Goal: Contribute content

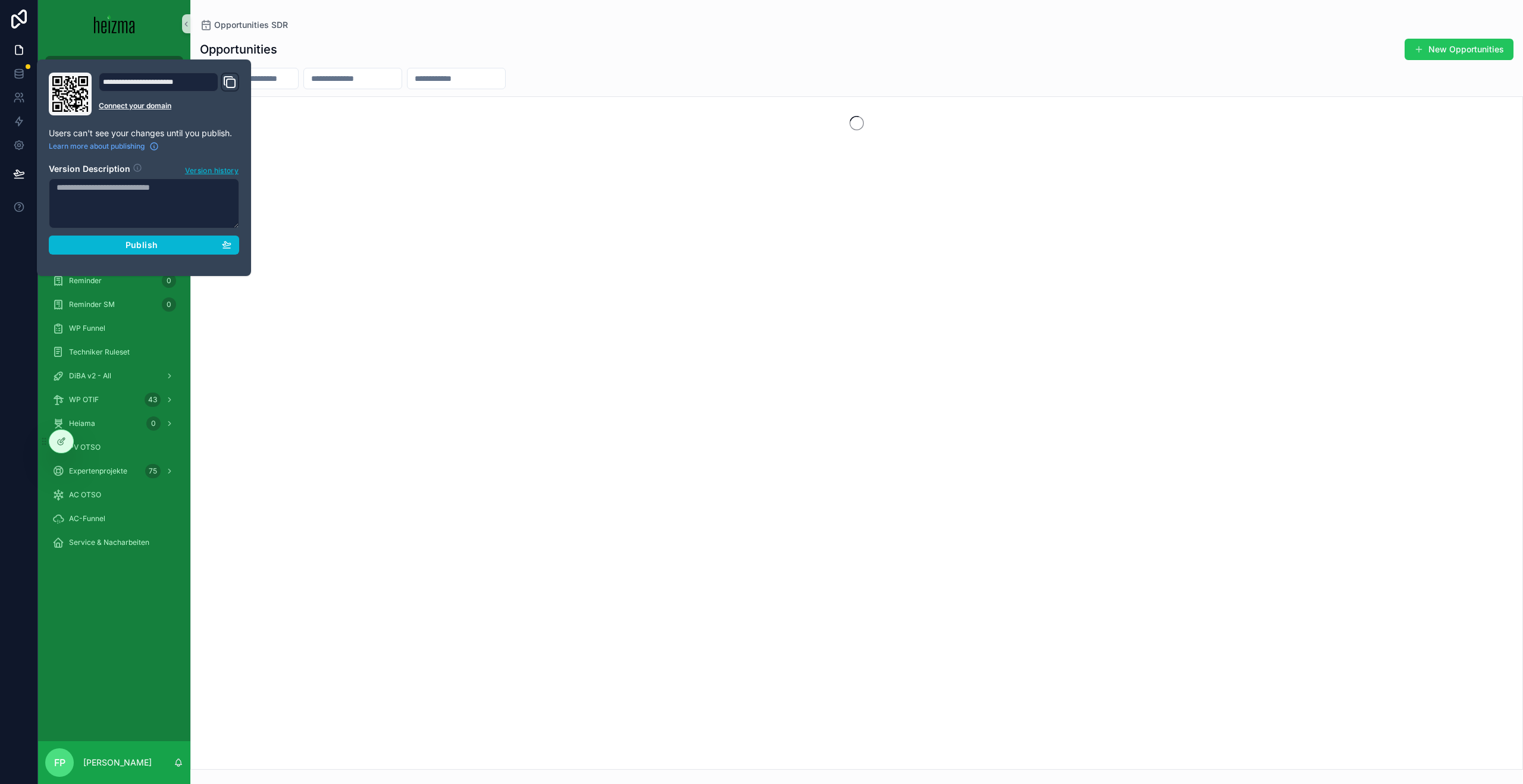
click at [577, 63] on div "Opportunities New Opportunities" at bounding box center [857, 401] width 1333 height 739
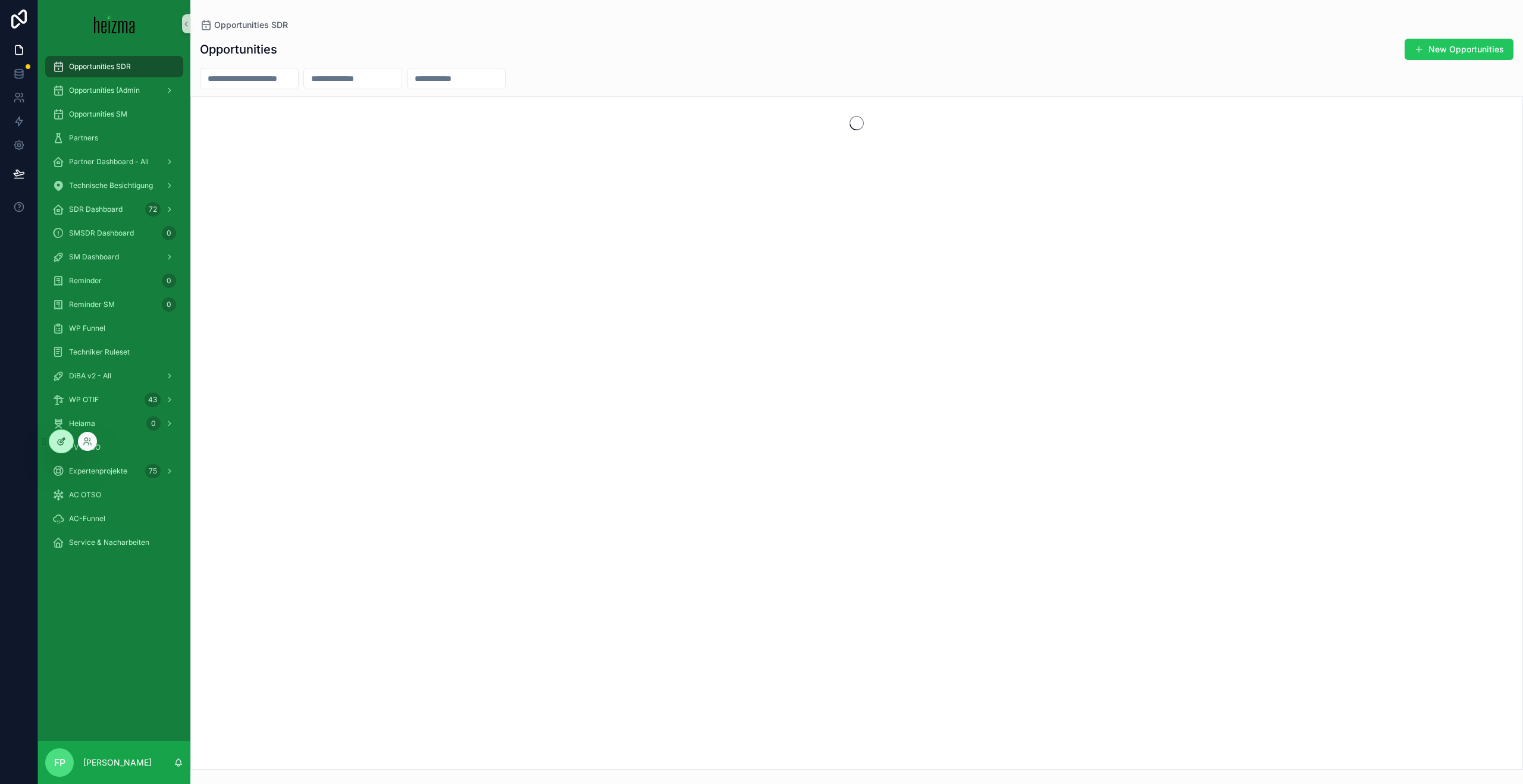
click at [63, 436] on icon at bounding box center [61, 441] width 10 height 10
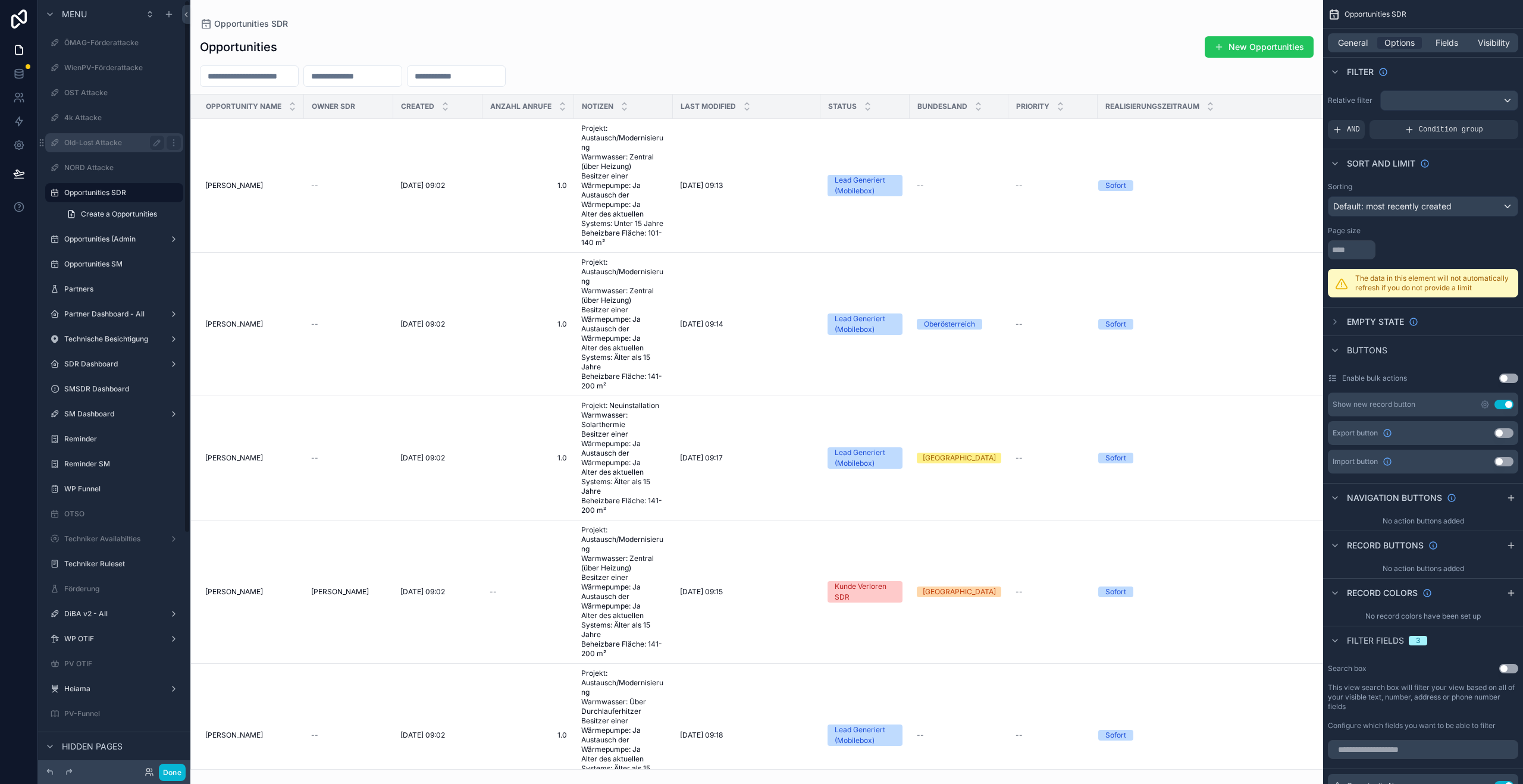
click at [106, 144] on label "Old-Lost Attacke" at bounding box center [112, 142] width 95 height 10
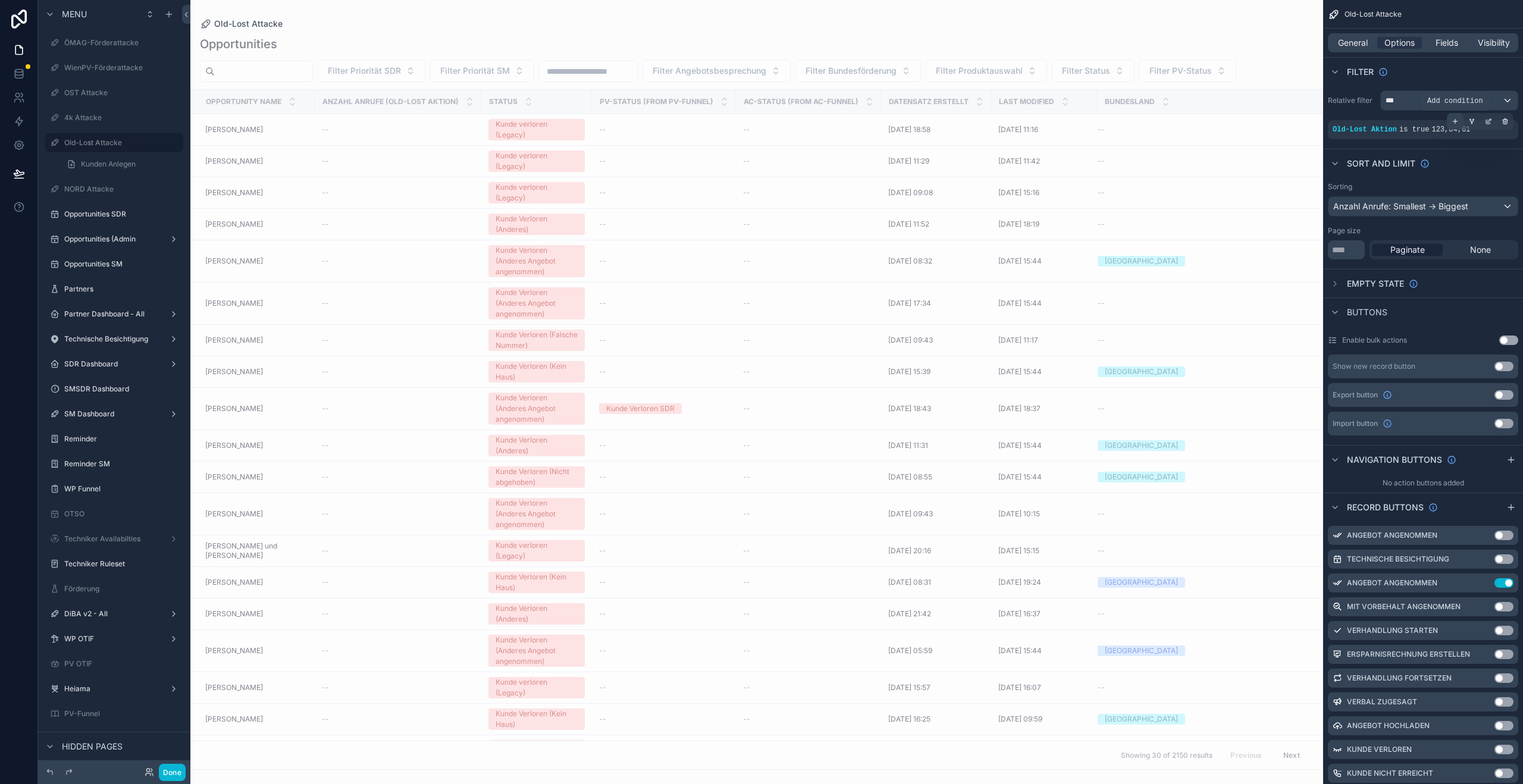
click at [1452, 121] on icon "scrollable content" at bounding box center [1455, 121] width 7 height 7
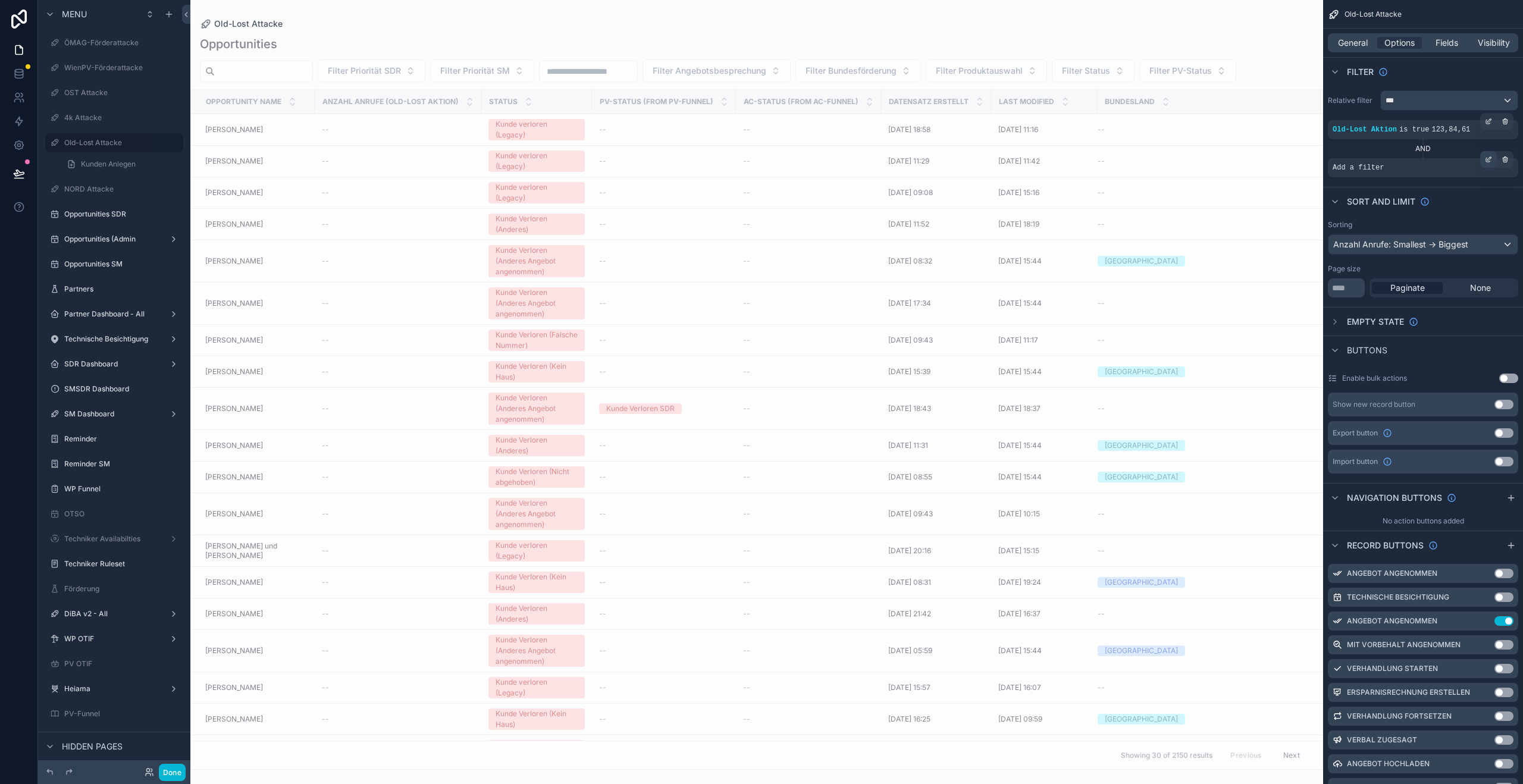
click at [1489, 162] on icon "scrollable content" at bounding box center [1489, 161] width 4 height 4
click at [1201, 146] on span "Select a field" at bounding box center [1207, 150] width 51 height 10
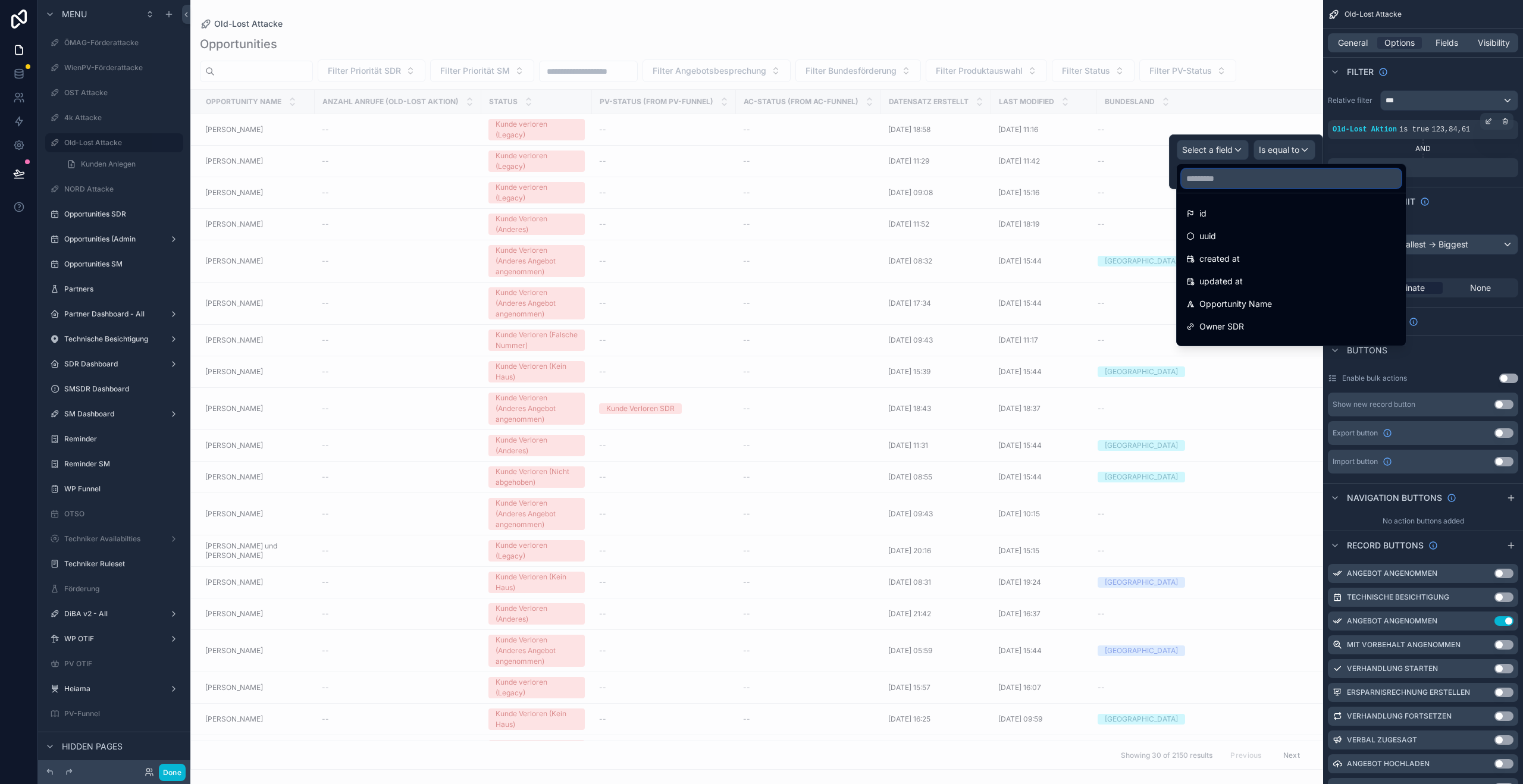
click at [1236, 173] on input "text" at bounding box center [1291, 179] width 220 height 19
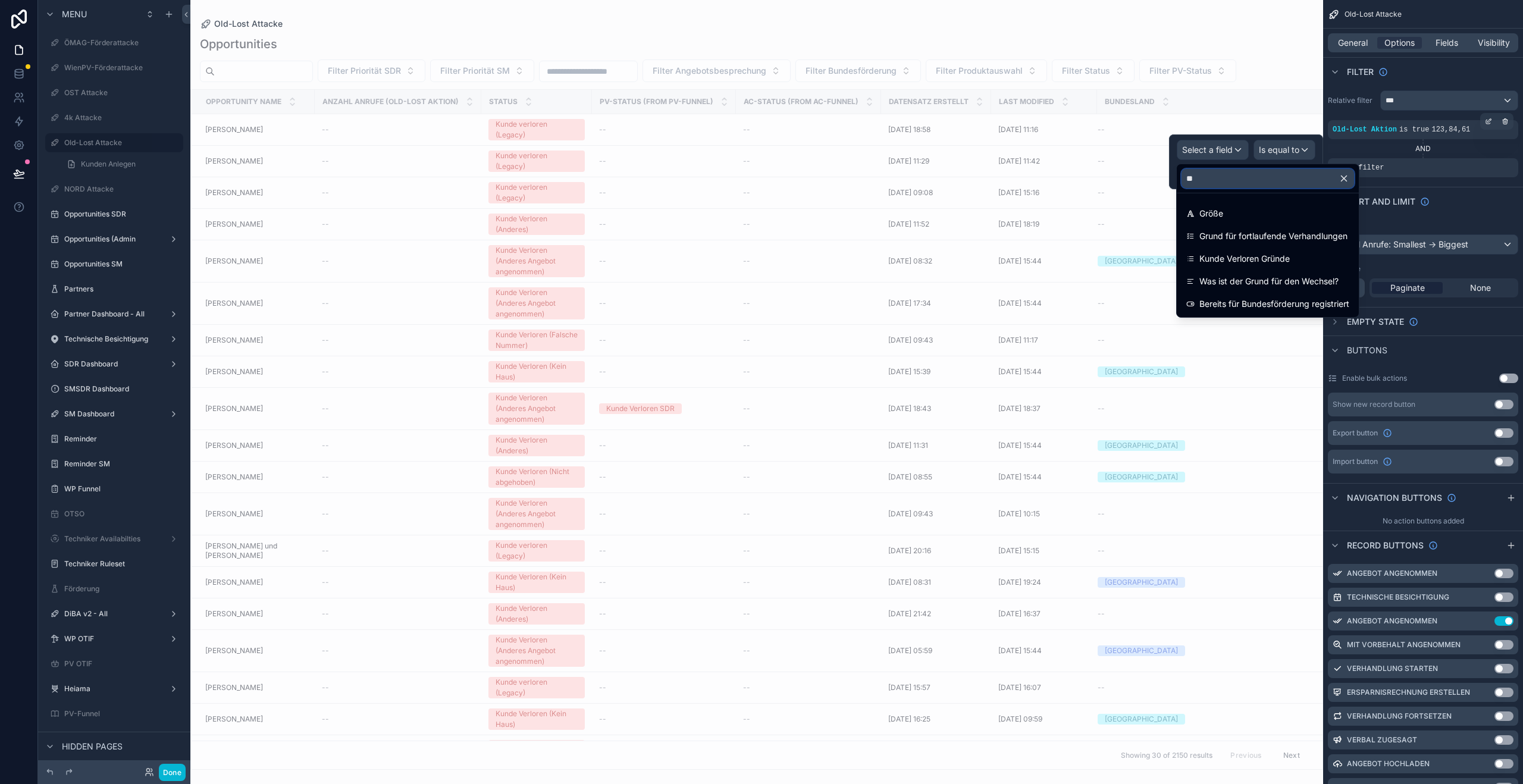
type input "***"
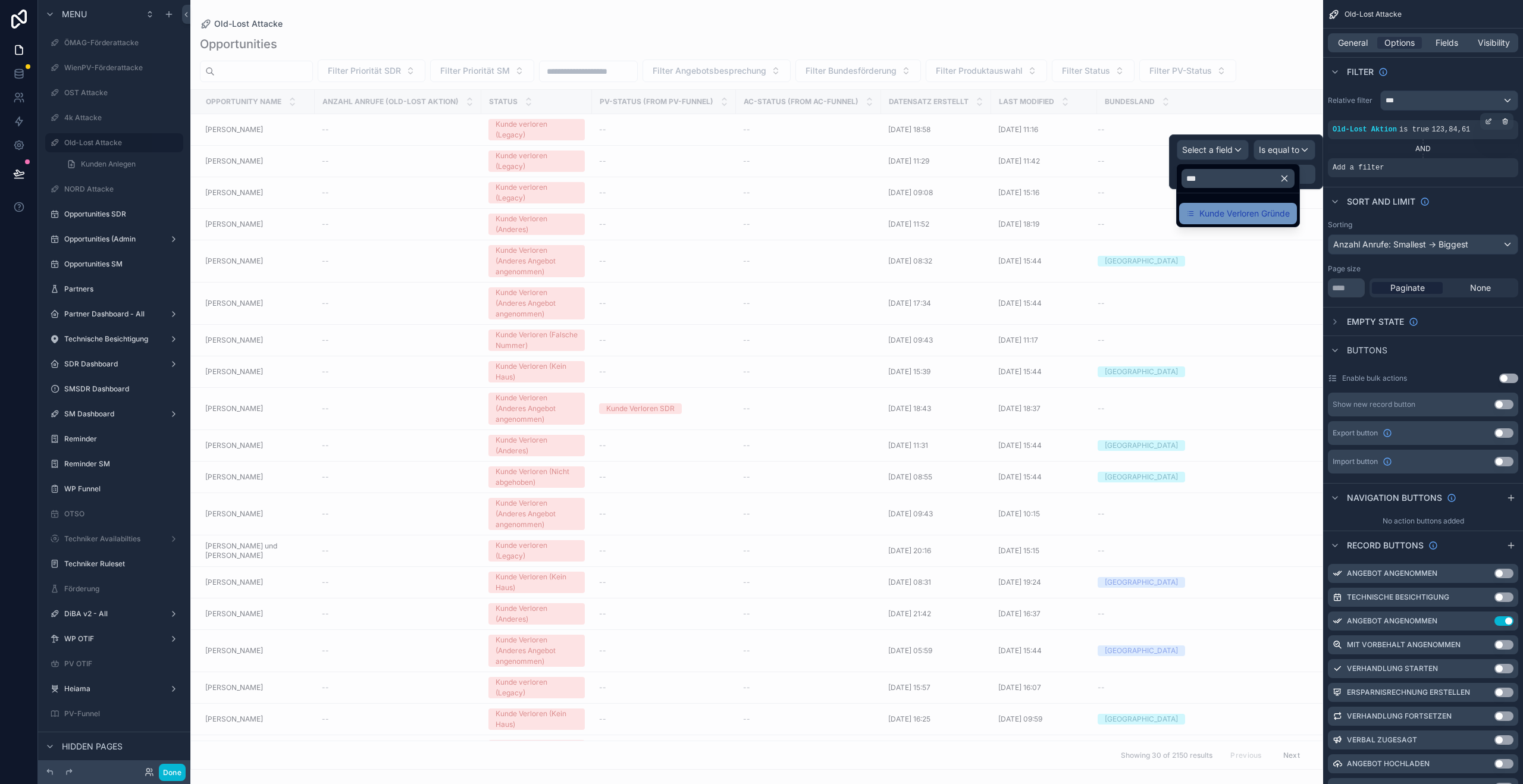
click at [1260, 210] on span "Kunde Verloren Gründe" at bounding box center [1244, 213] width 90 height 14
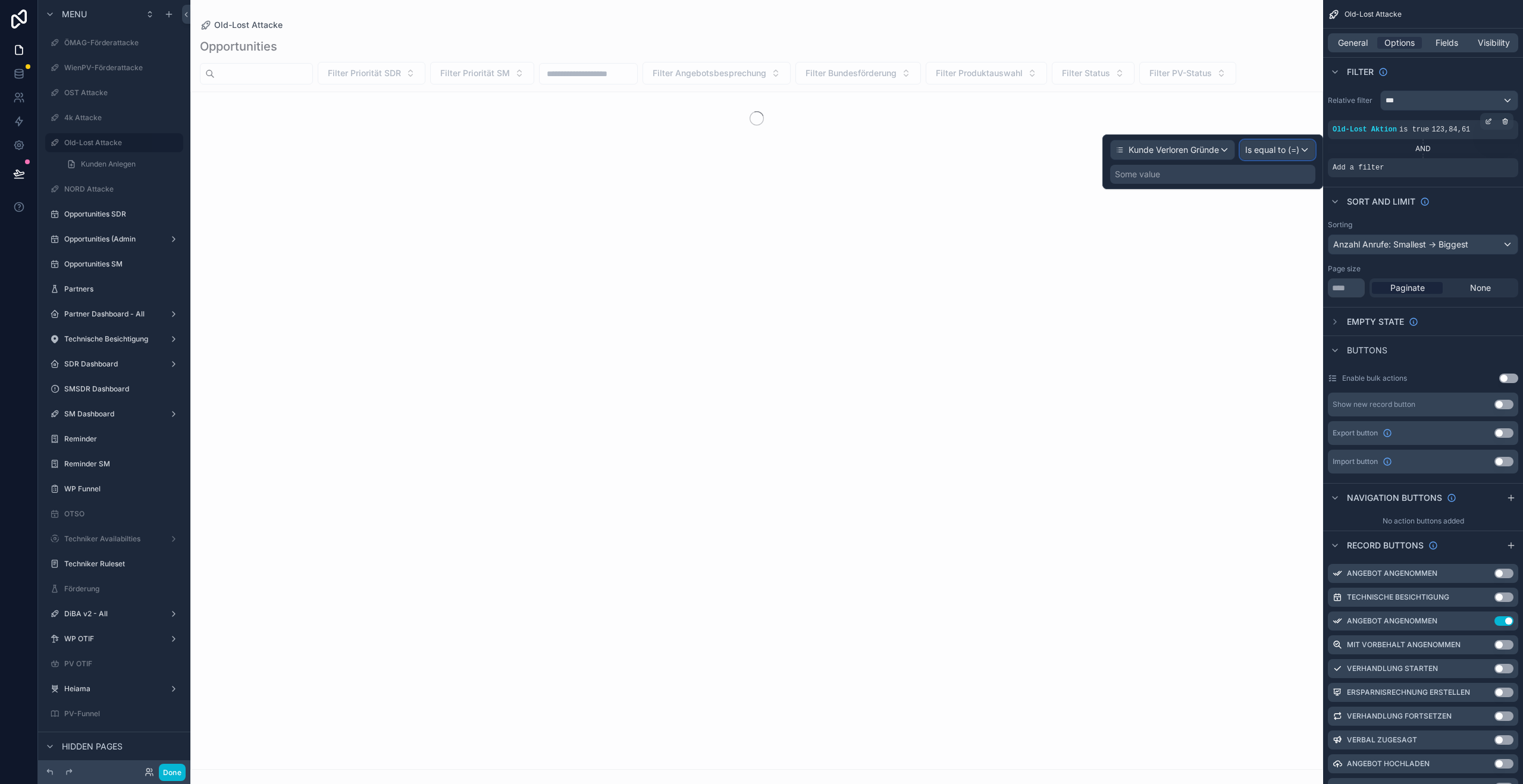
click at [1280, 149] on span "Is equal to (=)" at bounding box center [1272, 150] width 54 height 12
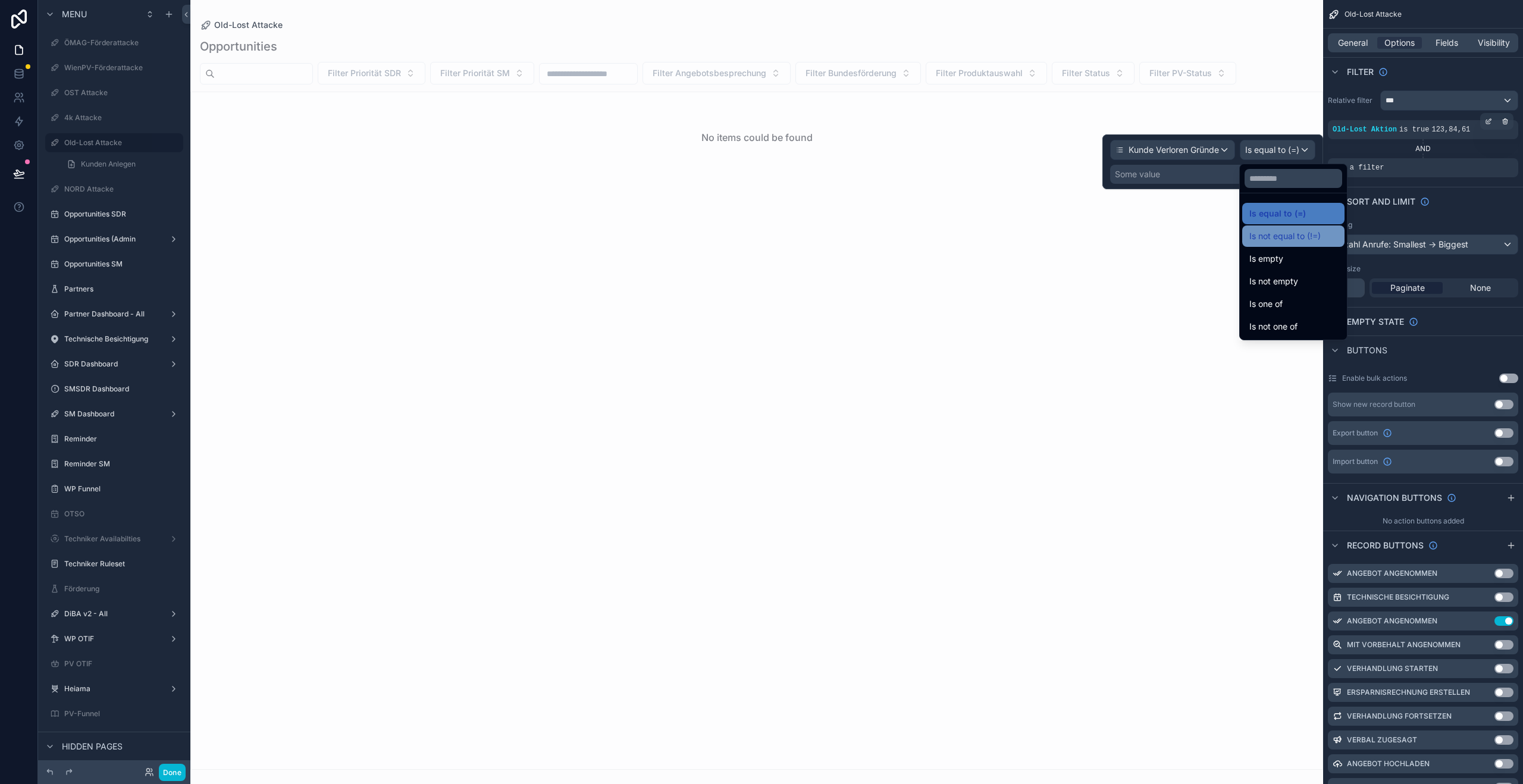
click at [1276, 227] on div "Is not equal to (!=)" at bounding box center [1293, 236] width 102 height 22
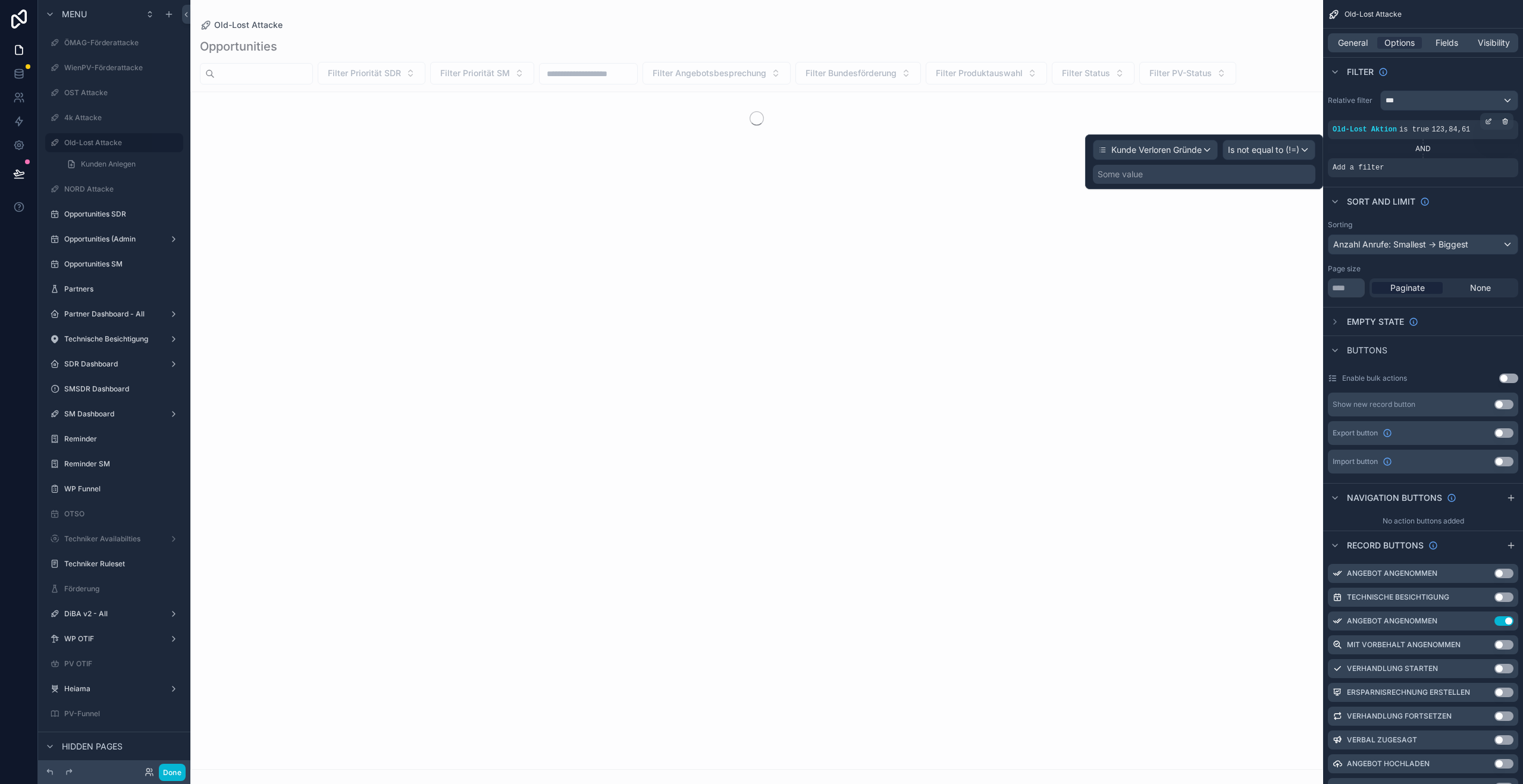
click at [1193, 173] on div "Some value" at bounding box center [1204, 174] width 223 height 19
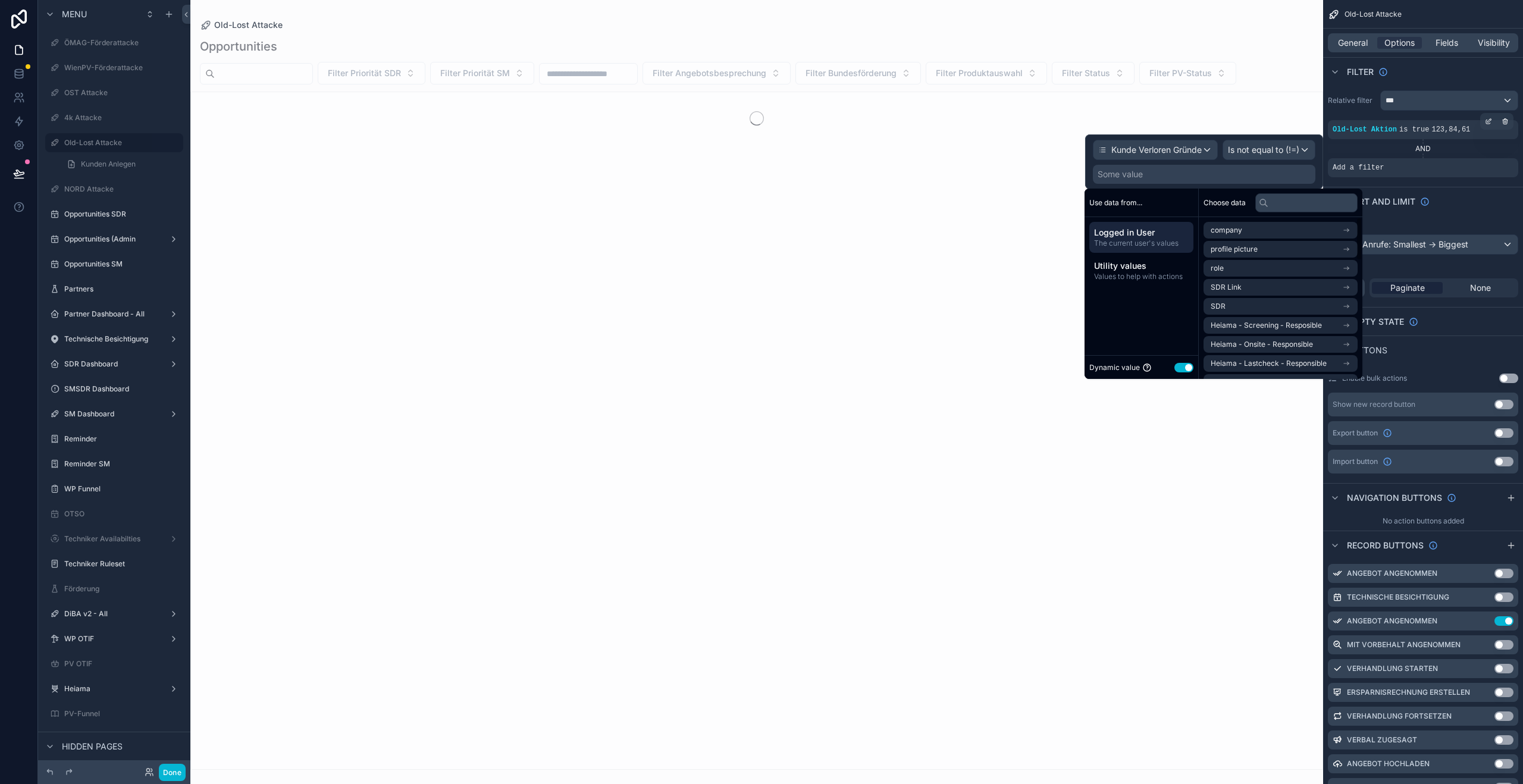
click at [1183, 366] on button "Use setting" at bounding box center [1184, 367] width 19 height 10
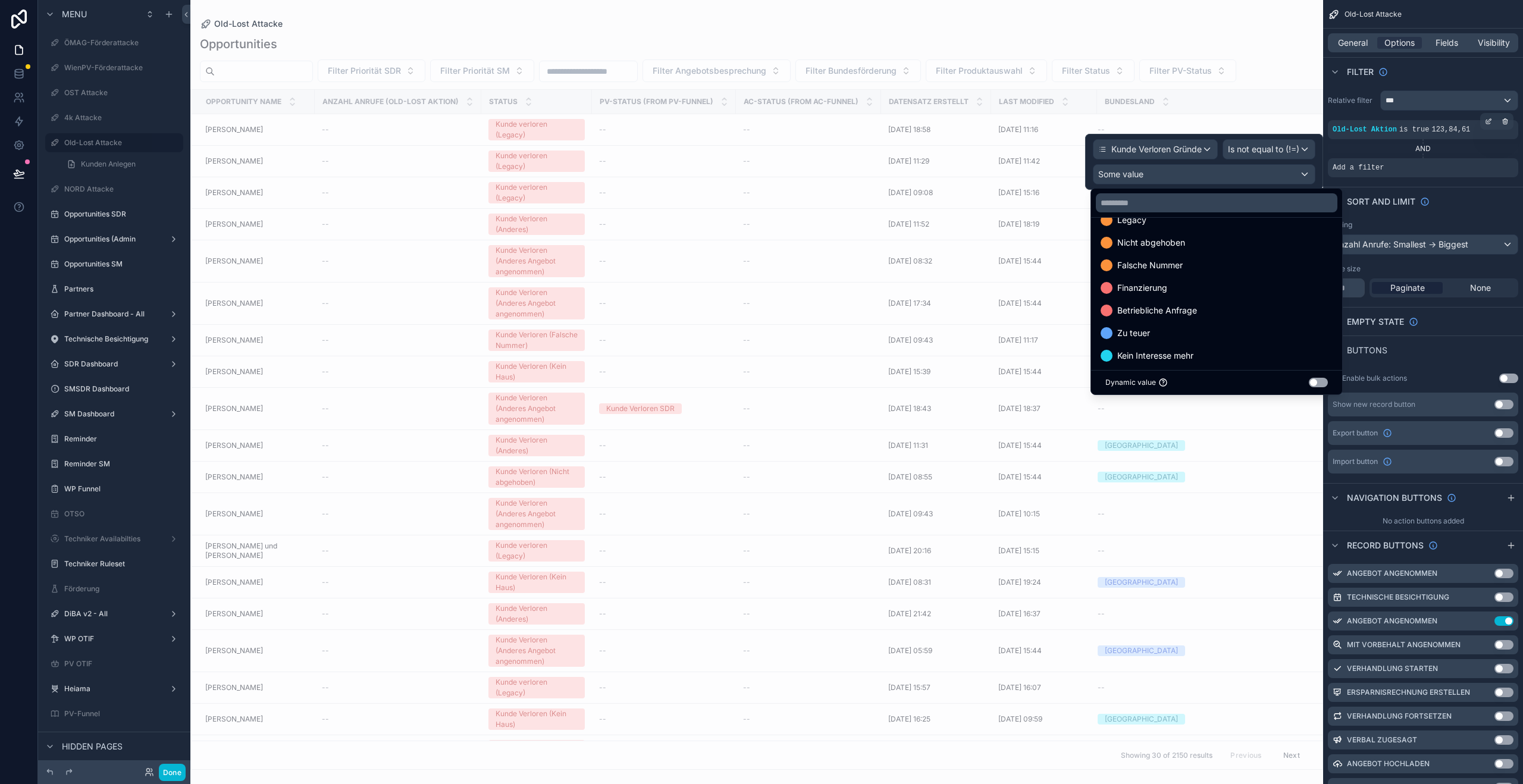
scroll to position [250, 0]
click at [1214, 197] on input "text" at bounding box center [1217, 203] width 241 height 19
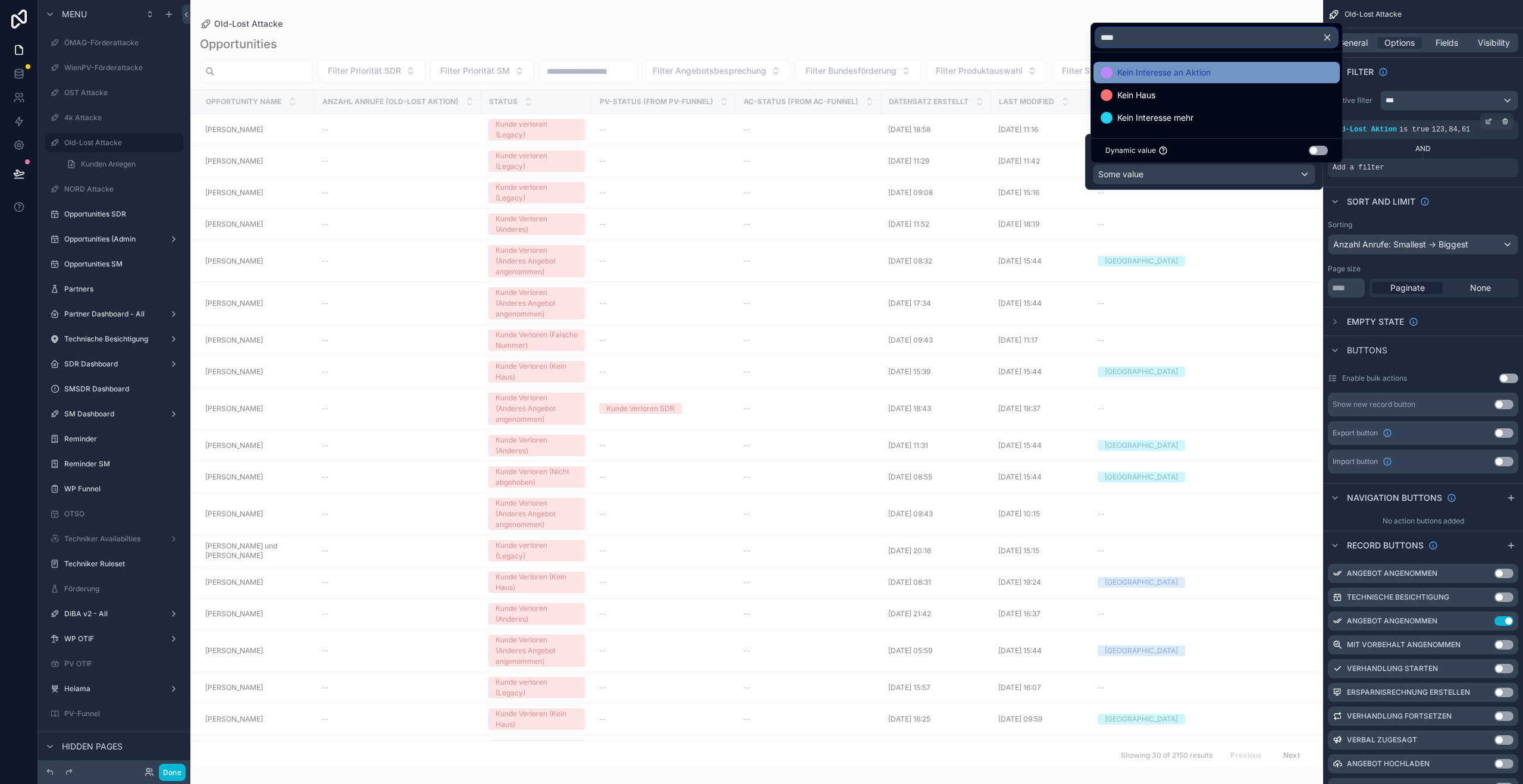
type input "****"
click at [1228, 79] on div "Kein Interesse an Aktion" at bounding box center [1217, 72] width 232 height 14
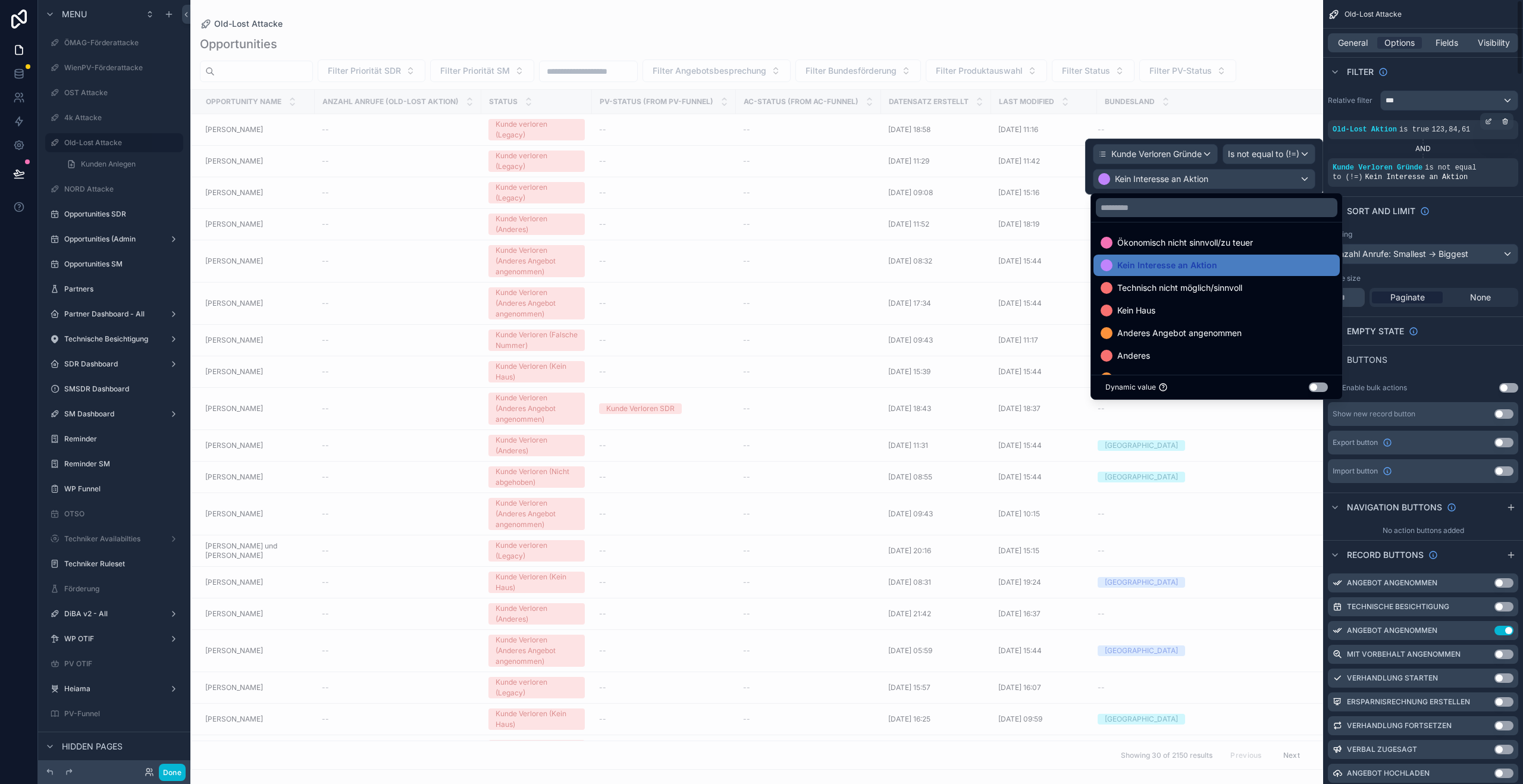
click at [1447, 75] on div "Filter" at bounding box center [1423, 71] width 200 height 28
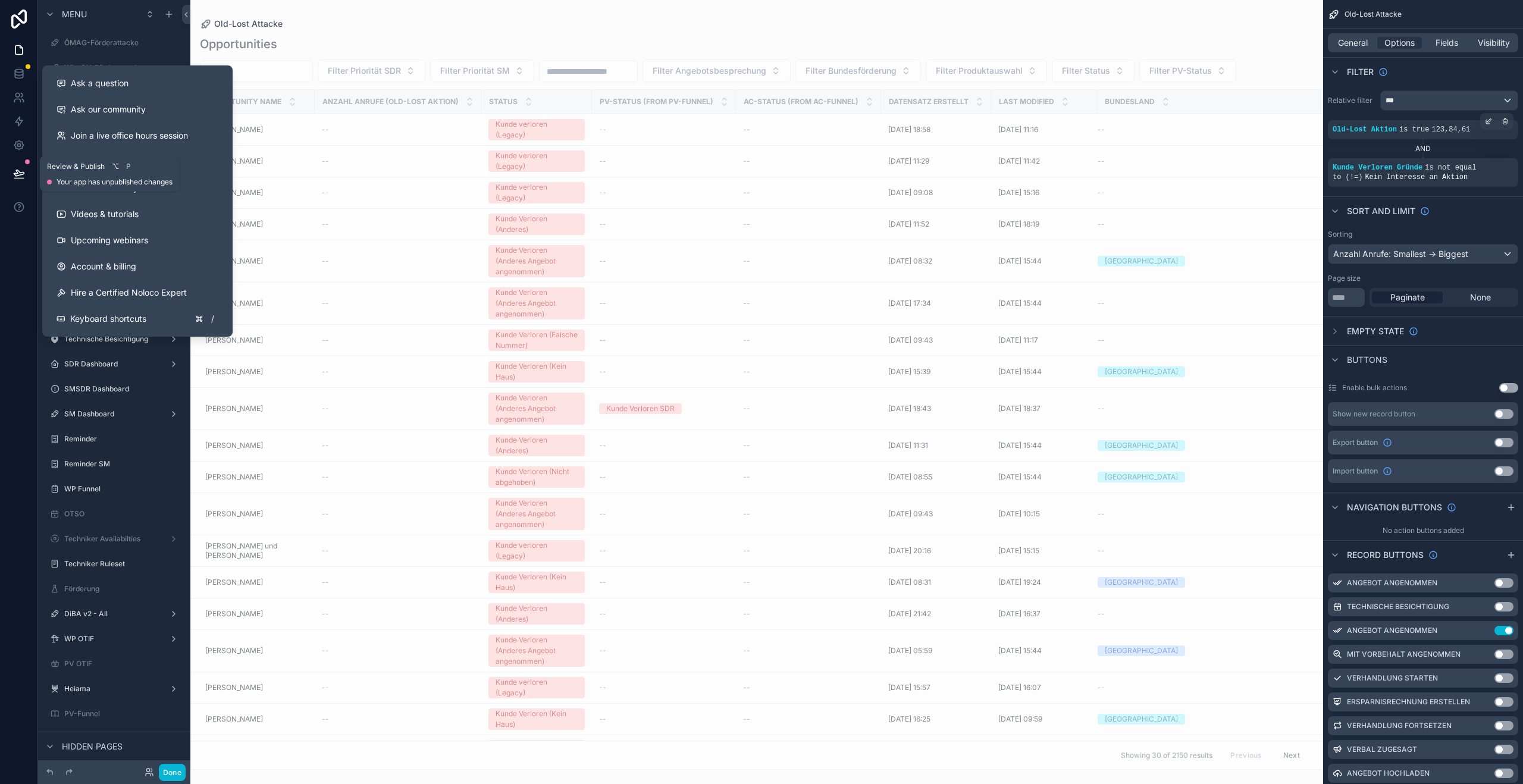
click at [19, 176] on icon at bounding box center [19, 173] width 12 height 12
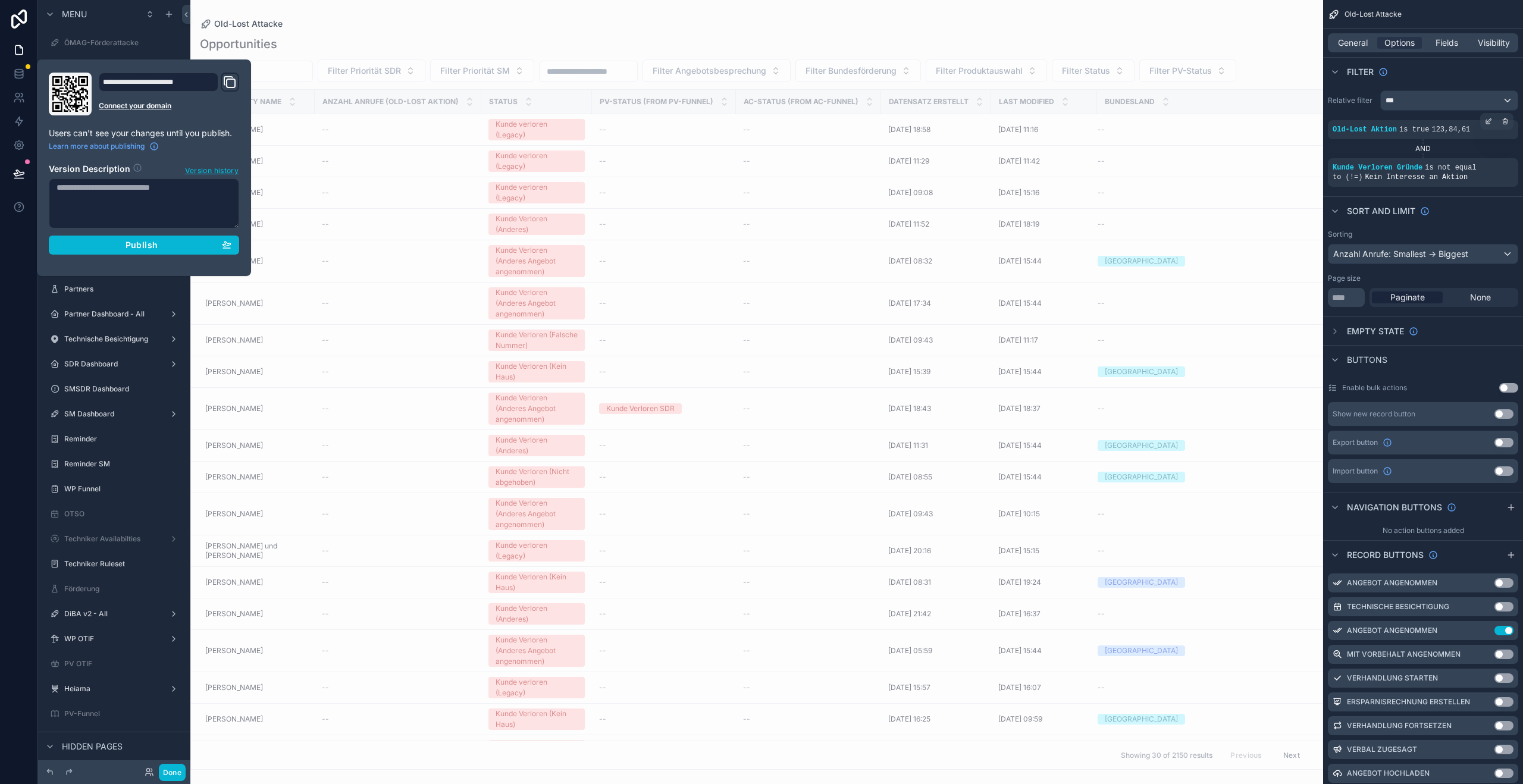
click at [107, 200] on textarea at bounding box center [144, 203] width 191 height 50
type textarea "*"
type textarea "**********"
click at [128, 235] on button "Publish" at bounding box center [144, 245] width 191 height 19
